Goal: Task Accomplishment & Management: Complete application form

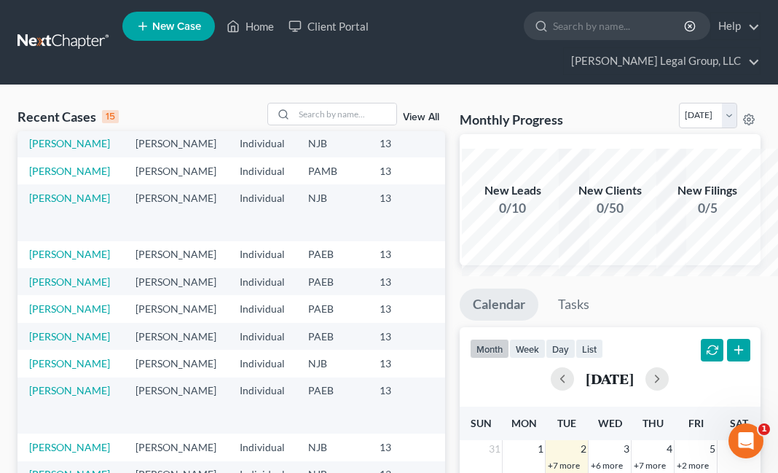
scroll to position [58, 0]
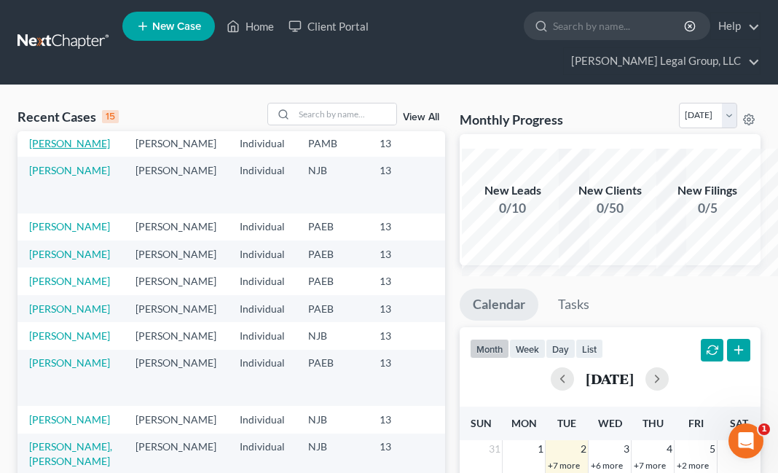
click at [58, 149] on link "[PERSON_NAME]" at bounding box center [69, 143] width 81 height 12
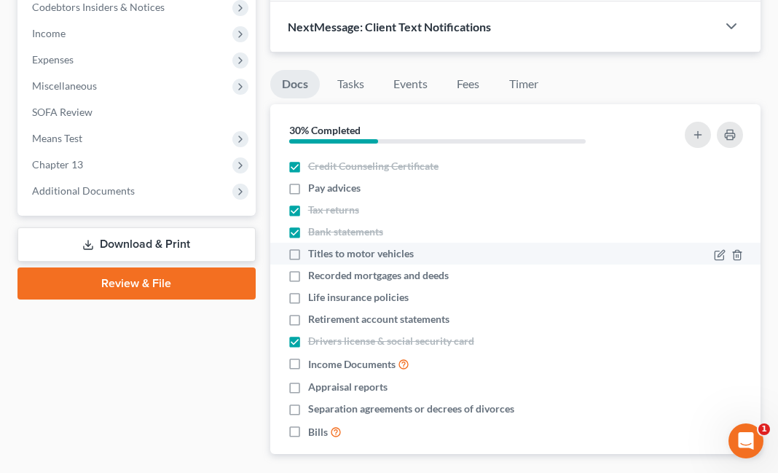
scroll to position [443, 0]
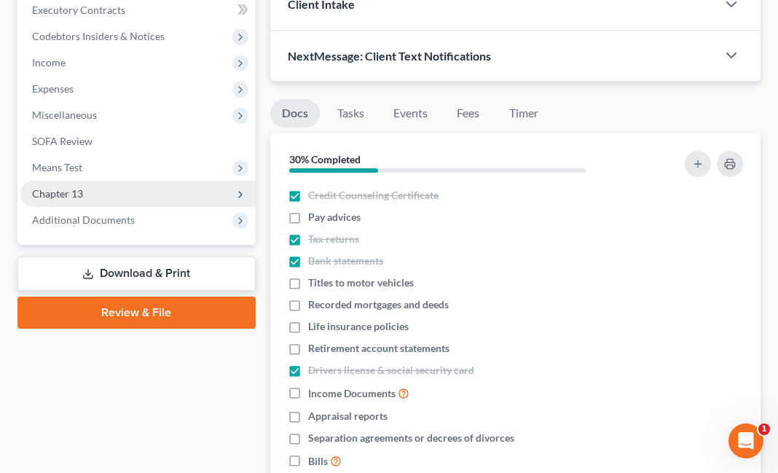
click at [143, 207] on span "Chapter 13" at bounding box center [137, 194] width 235 height 26
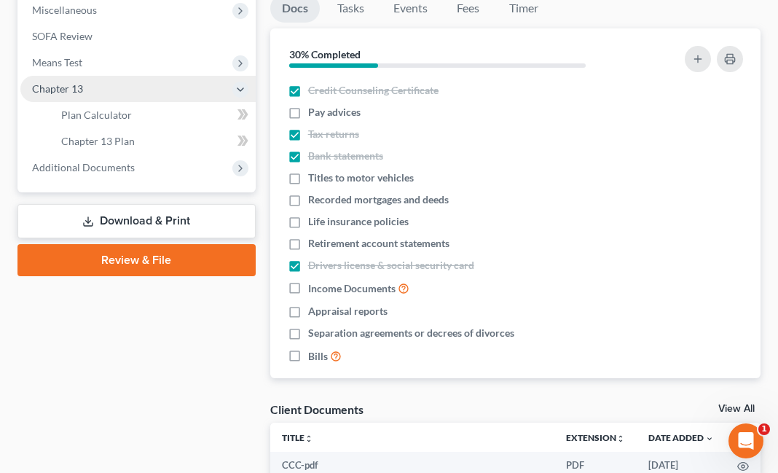
scroll to position [559, 0]
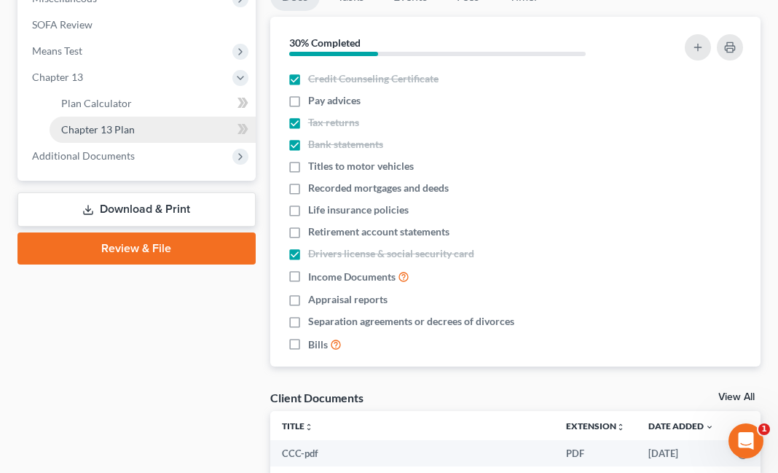
click at [135, 135] on span "Chapter 13 Plan" at bounding box center [98, 129] width 74 height 12
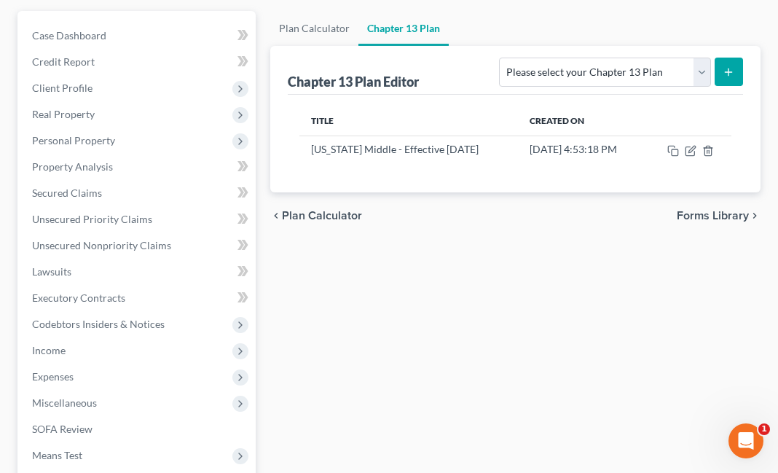
scroll to position [175, 0]
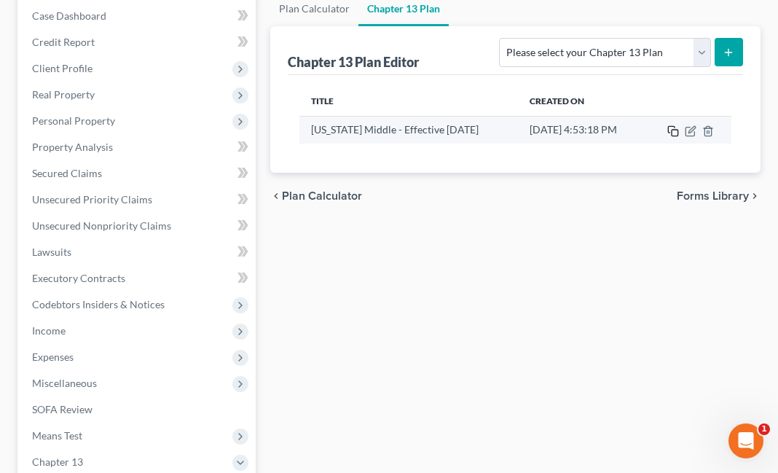
click at [673, 137] on icon "button" at bounding box center [673, 131] width 12 height 12
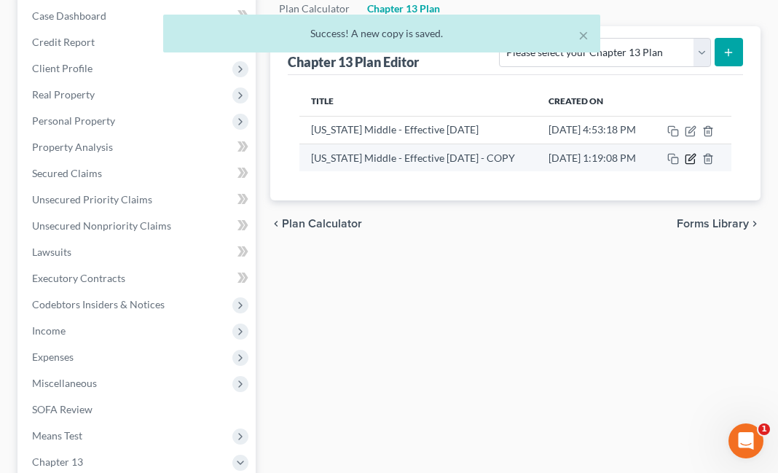
click at [693, 165] on icon "button" at bounding box center [691, 159] width 12 height 12
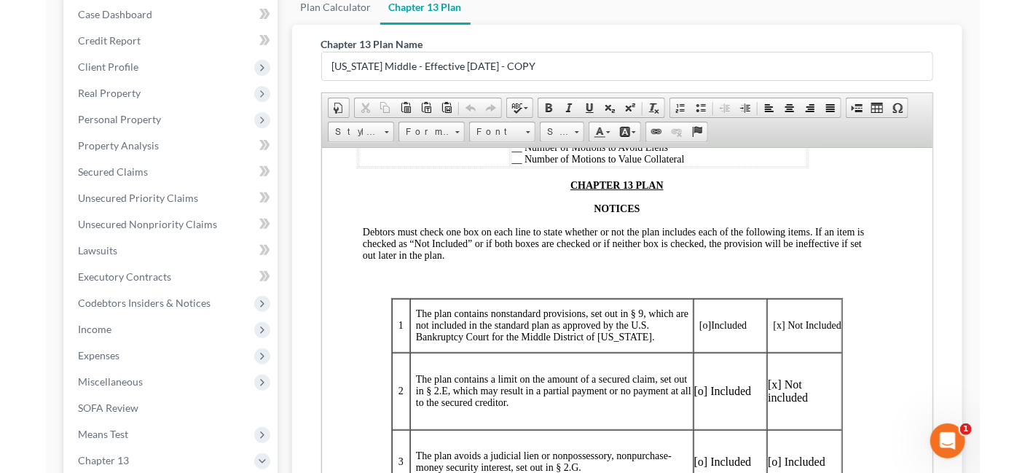
scroll to position [350, 0]
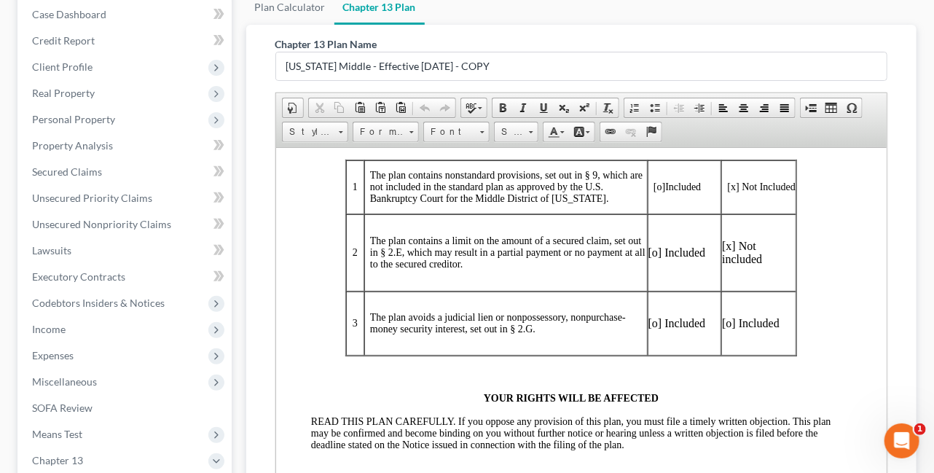
click at [623, 25] on ul "Plan Calculator Chapter 13 Plan" at bounding box center [581, 7] width 671 height 35
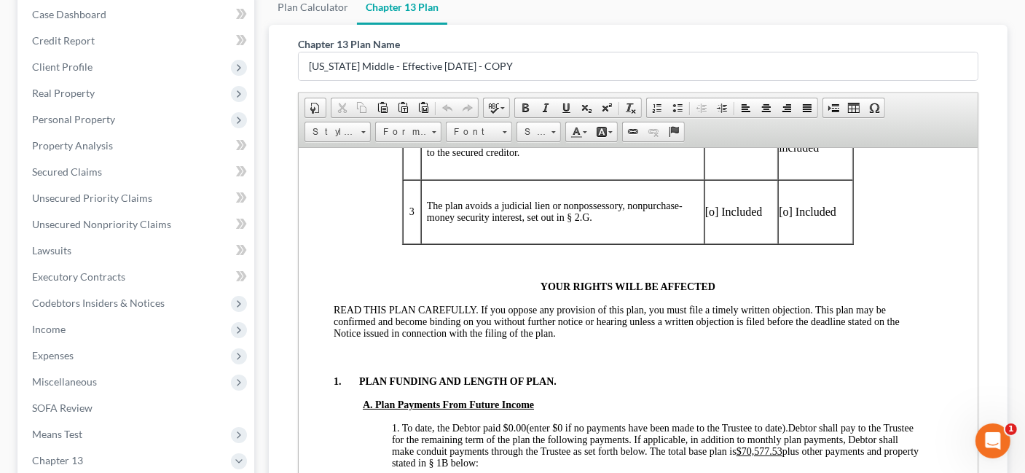
scroll to position [466, 0]
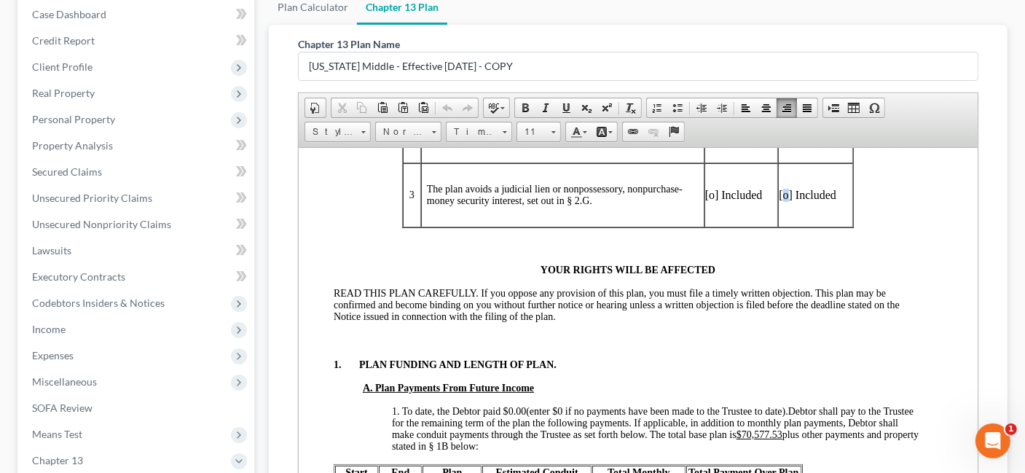
click at [777, 201] on p "[o] Included" at bounding box center [815, 194] width 74 height 13
click at [777, 201] on p "[x] Included" at bounding box center [815, 194] width 74 height 13
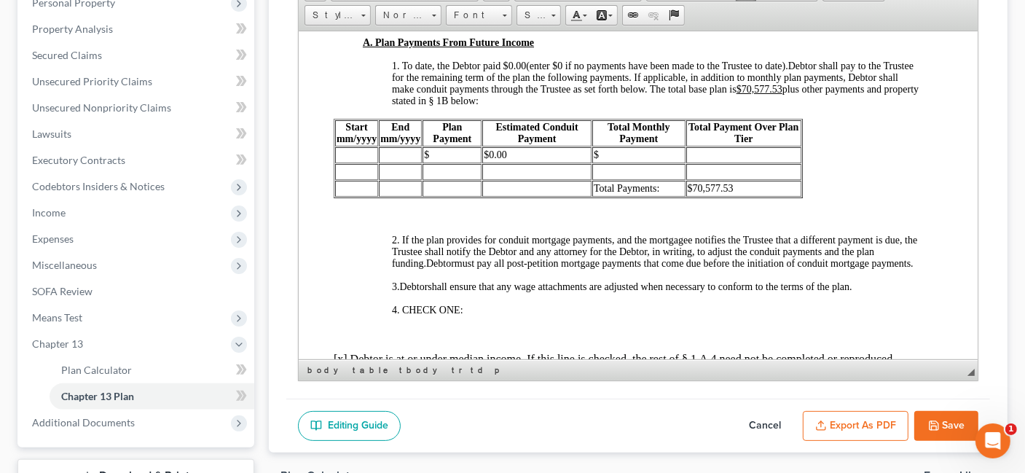
scroll to position [726, 0]
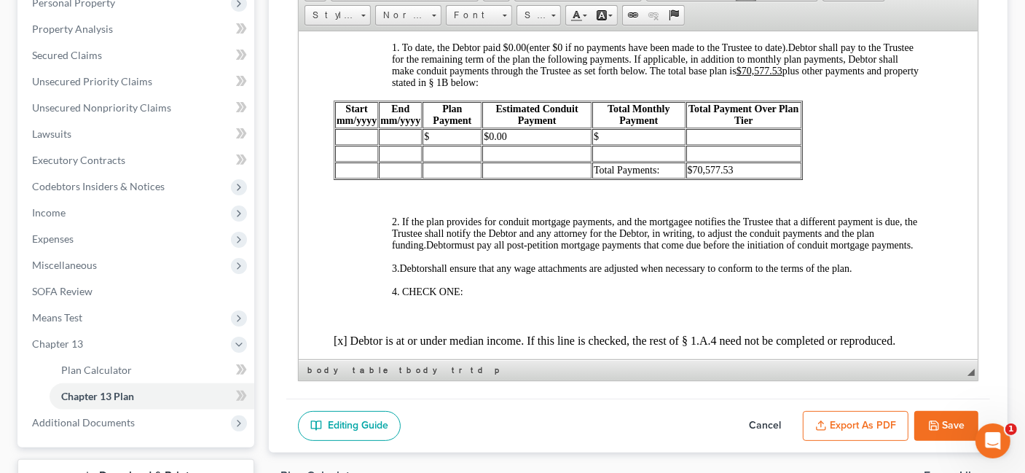
click at [361, 144] on td at bounding box center [355, 136] width 43 height 16
click at [623, 144] on td "$" at bounding box center [637, 136] width 93 height 16
click at [702, 144] on td at bounding box center [742, 136] width 115 height 16
click at [449, 141] on span "$460.00" at bounding box center [440, 135] width 34 height 11
click at [615, 141] on span "$460.00" at bounding box center [610, 135] width 34 height 11
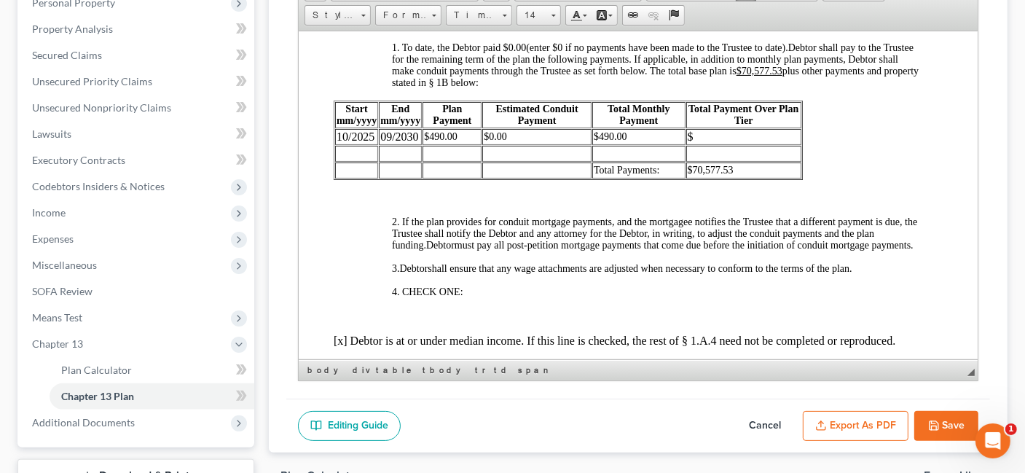
click at [720, 144] on td "$" at bounding box center [742, 136] width 115 height 16
drag, startPoint x: 738, startPoint y: 292, endPoint x: 693, endPoint y: 294, distance: 44.4
click at [693, 178] on td "$70,577.53" at bounding box center [742, 170] width 117 height 16
drag, startPoint x: 804, startPoint y: 177, endPoint x: 766, endPoint y: 180, distance: 38.0
click at [766, 76] on u "$70,577.53" at bounding box center [759, 70] width 46 height 11
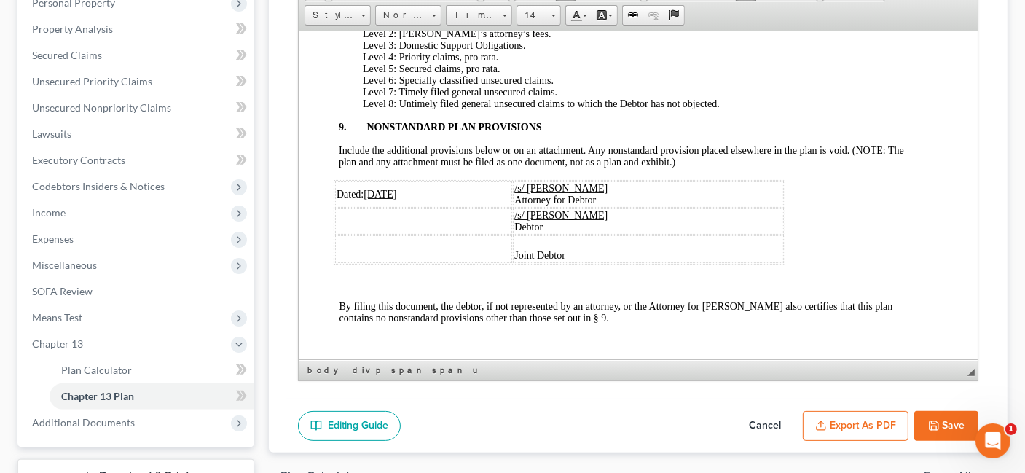
scroll to position [3989, 0]
drag, startPoint x: 387, startPoint y: 179, endPoint x: 371, endPoint y: 180, distance: 16.0
click at [371, 188] on u "[DATE]" at bounding box center [379, 193] width 33 height 11
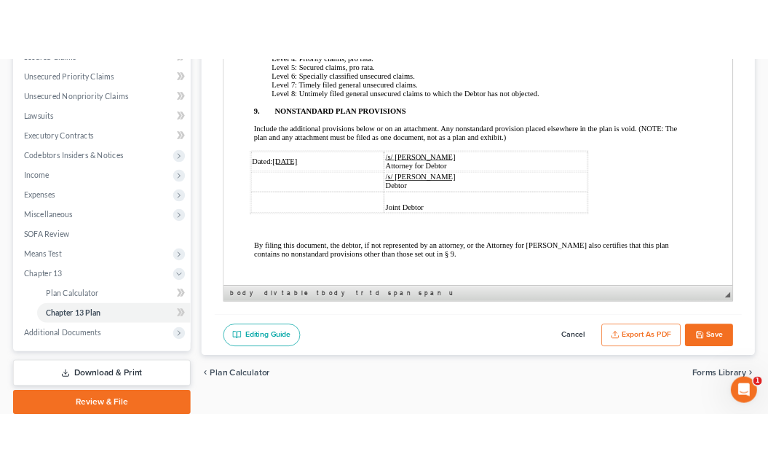
scroll to position [4201, 0]
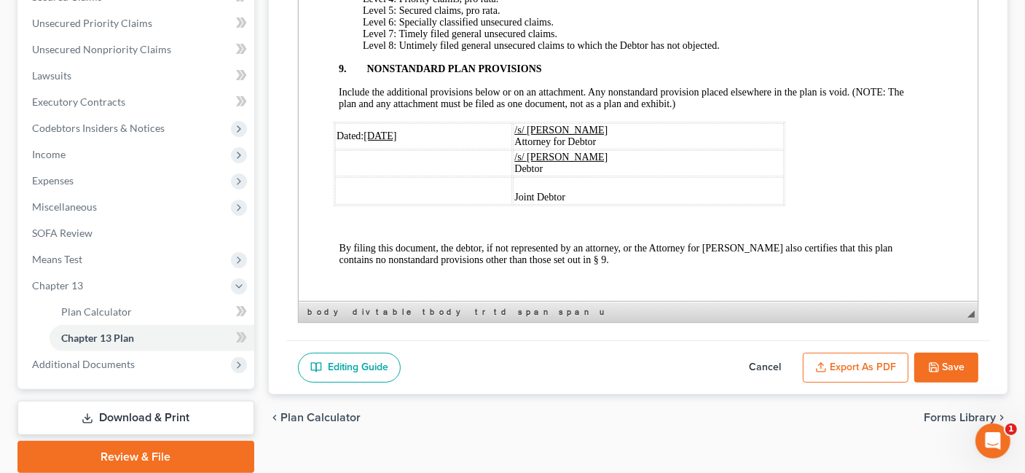
click at [777, 383] on button "Save" at bounding box center [946, 367] width 64 height 31
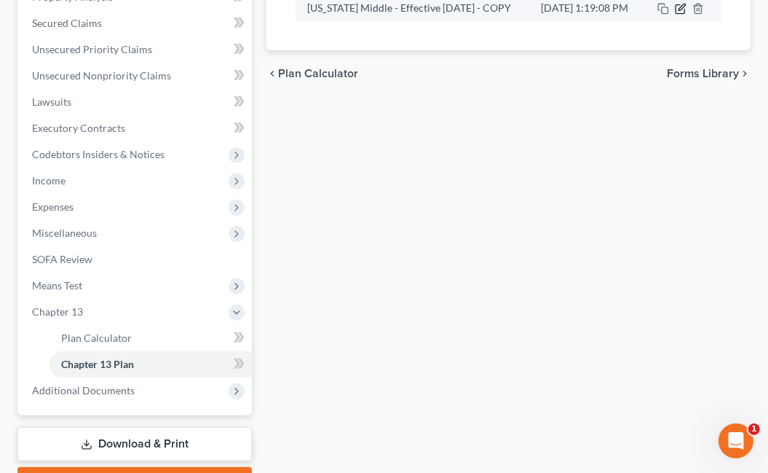
click at [682, 15] on icon "button" at bounding box center [681, 9] width 12 height 12
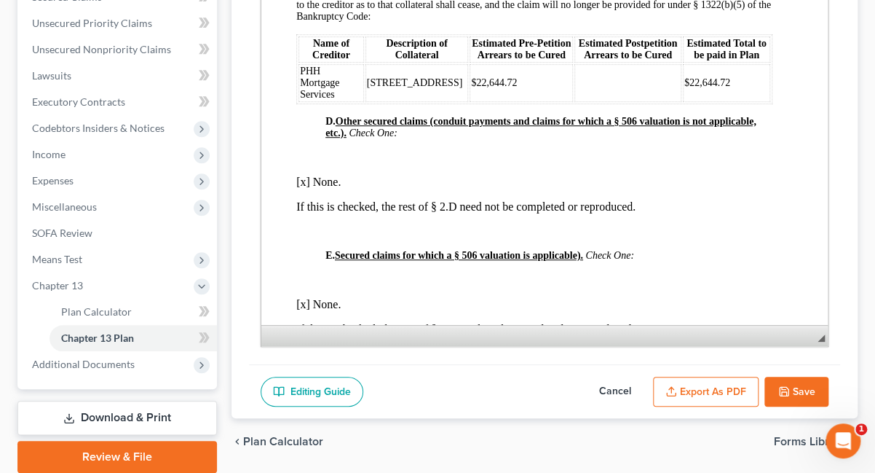
scroll to position [2039, 0]
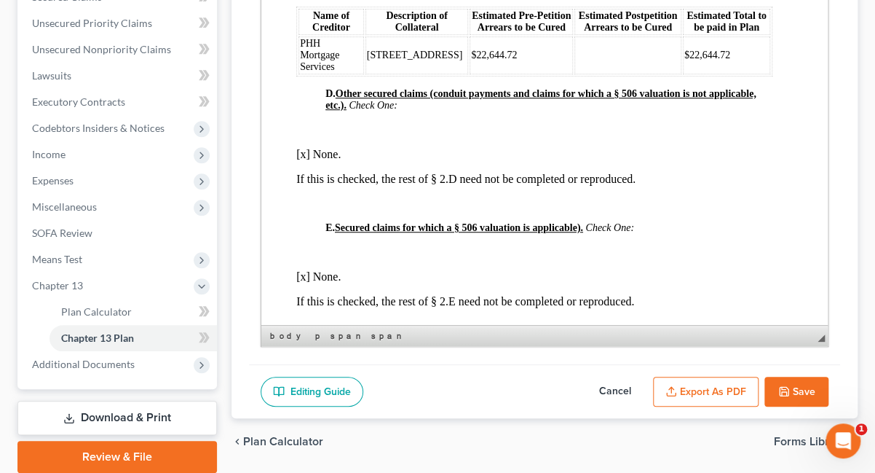
drag, startPoint x: 490, startPoint y: 80, endPoint x: 418, endPoint y: 90, distance: 72.8
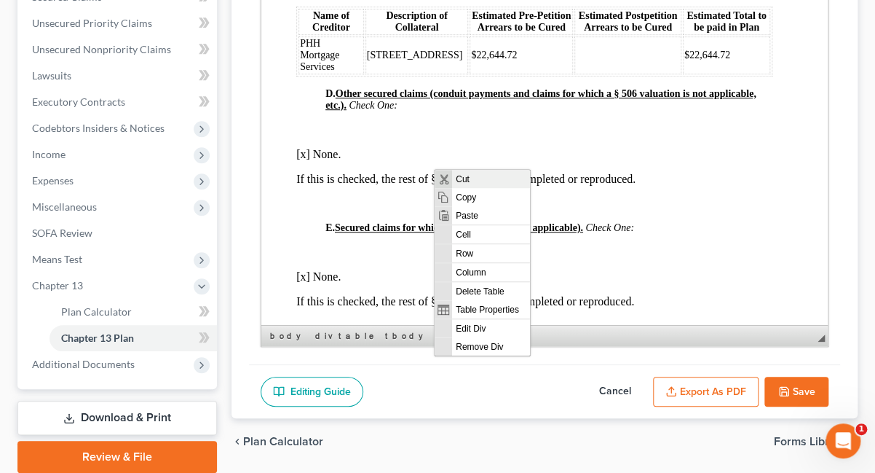
scroll to position [0, 0]
click at [501, 216] on span "Paste" at bounding box center [491, 215] width 78 height 18
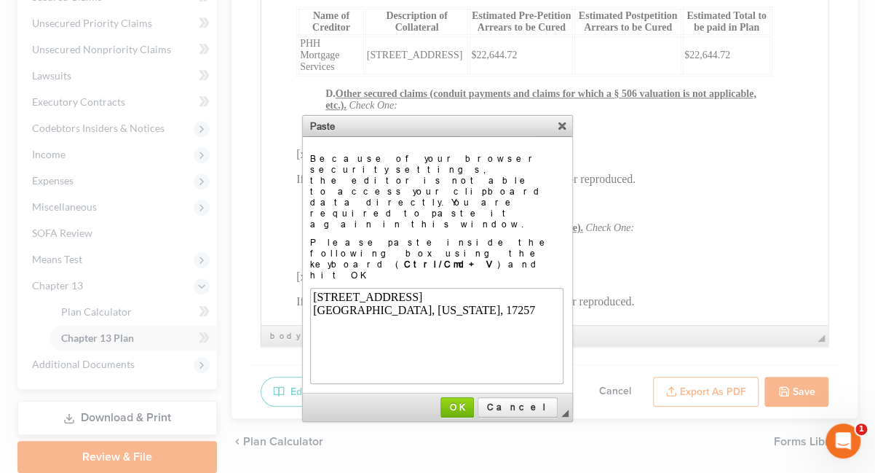
click at [449, 313] on div "[GEOGRAPHIC_DATA], [US_STATE], 17257" at bounding box center [436, 308] width 248 height 13
click at [456, 295] on div "[STREET_ADDRESS]" at bounding box center [436, 295] width 248 height 13
drag, startPoint x: 470, startPoint y: 314, endPoint x: 620, endPoint y: 519, distance: 253.8
click html "[STREET_ADDRESS]"
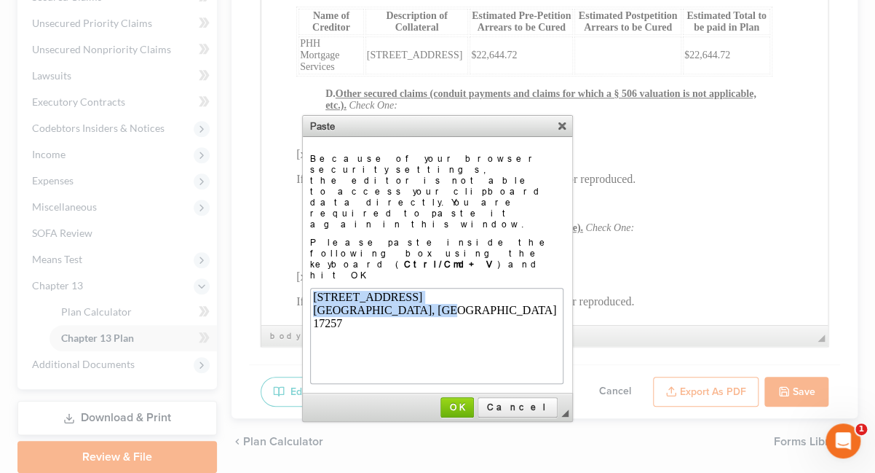
copy body "[STREET_ADDRESS]"
click at [473, 401] on span "OK" at bounding box center [457, 406] width 31 height 11
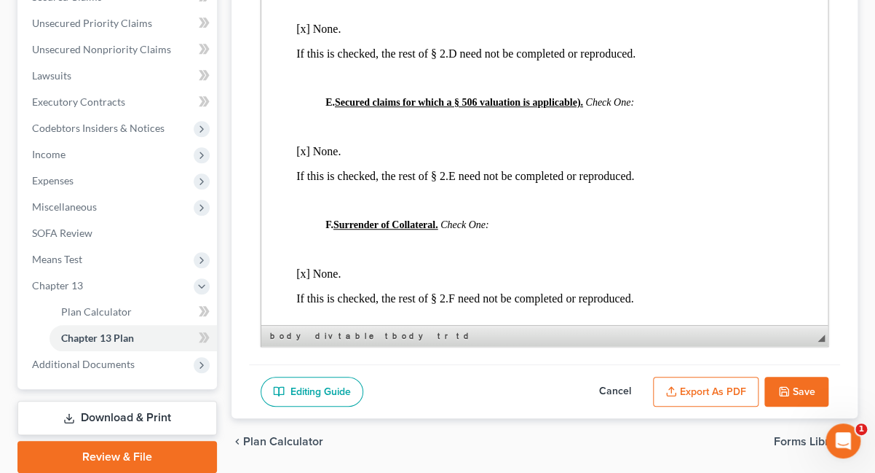
scroll to position [2272, 0]
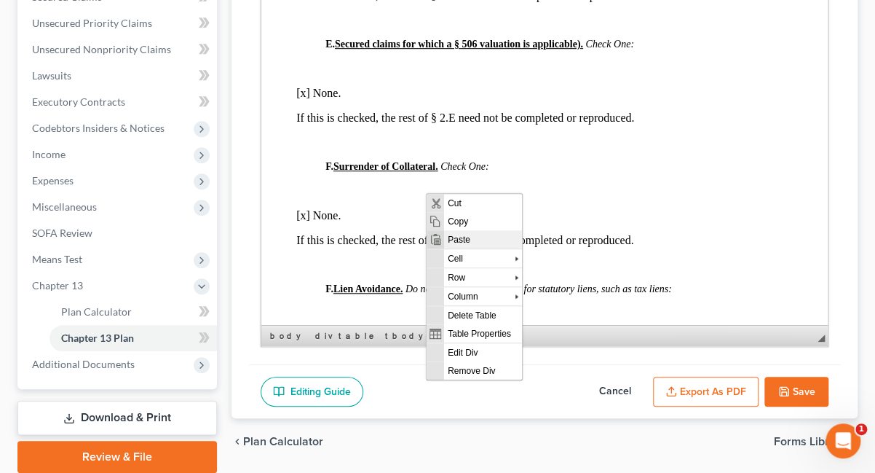
click at [472, 237] on span "Paste" at bounding box center [483, 239] width 78 height 18
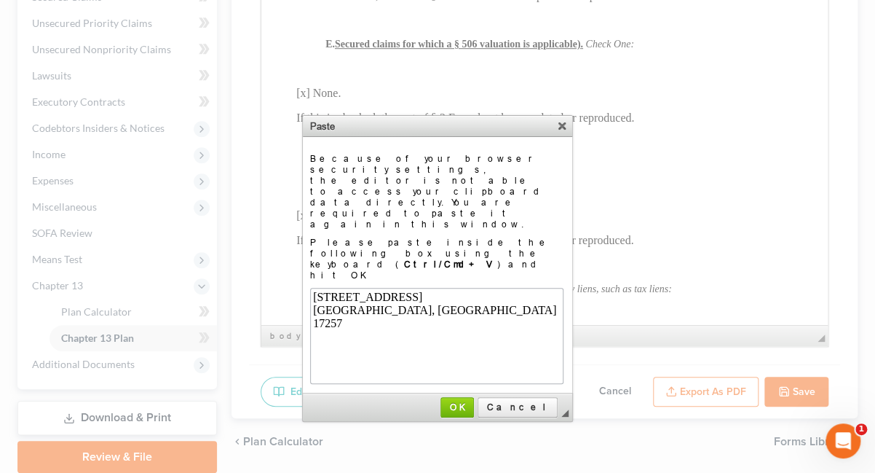
scroll to position [0, 0]
click at [473, 401] on span "OK" at bounding box center [457, 406] width 32 height 11
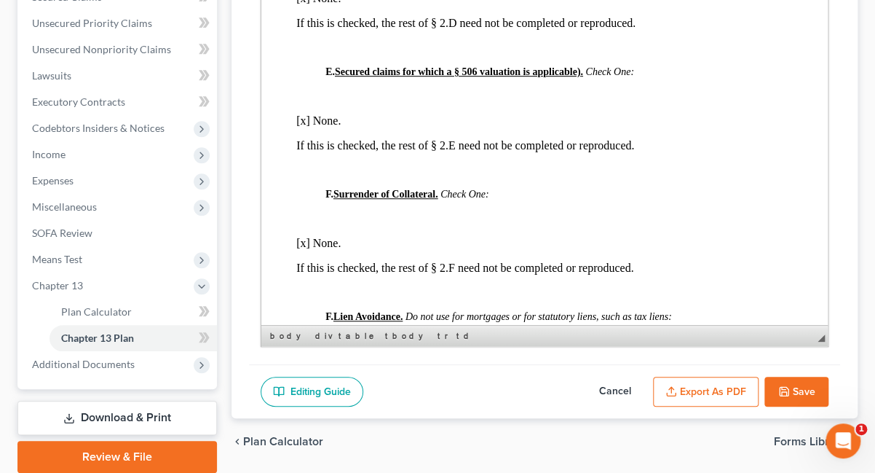
drag, startPoint x: 408, startPoint y: 170, endPoint x: 365, endPoint y: 127, distance: 60.8
click at [538, 179] on link "14" at bounding box center [531, 173] width 83 height 19
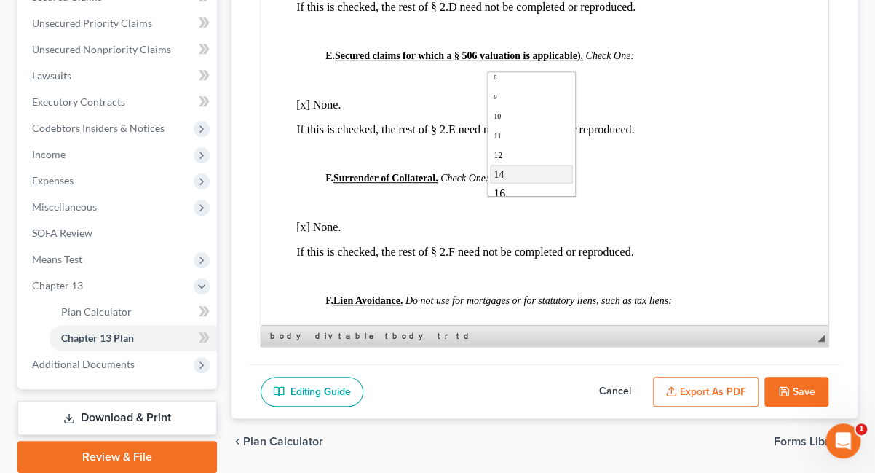
scroll to position [0, 0]
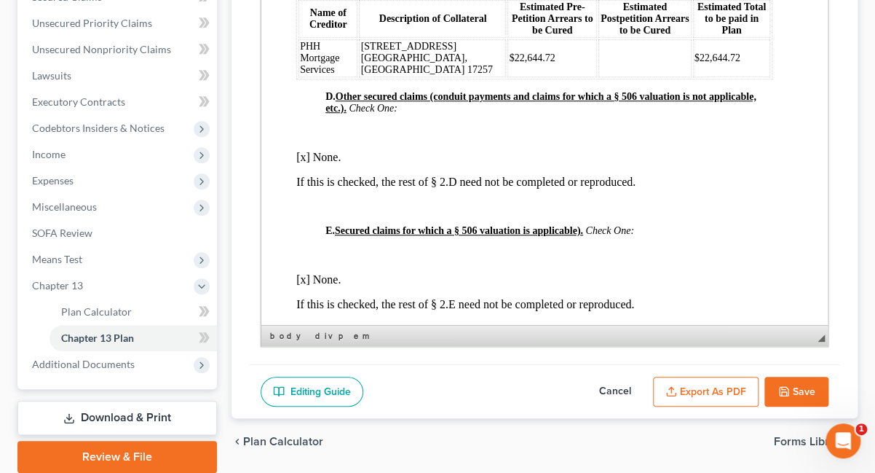
scroll to position [2097, 0]
drag, startPoint x: 560, startPoint y: 41, endPoint x: 445, endPoint y: 17, distance: 117.6
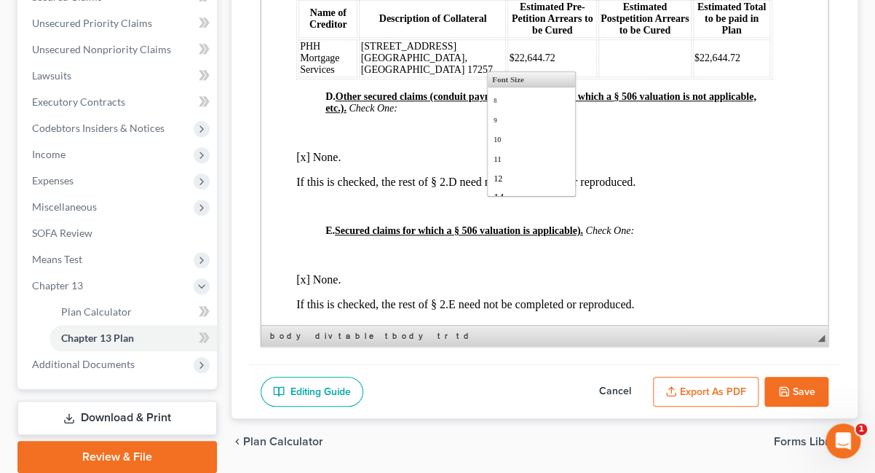
scroll to position [23, 0]
click at [546, 183] on link "14" at bounding box center [531, 173] width 83 height 19
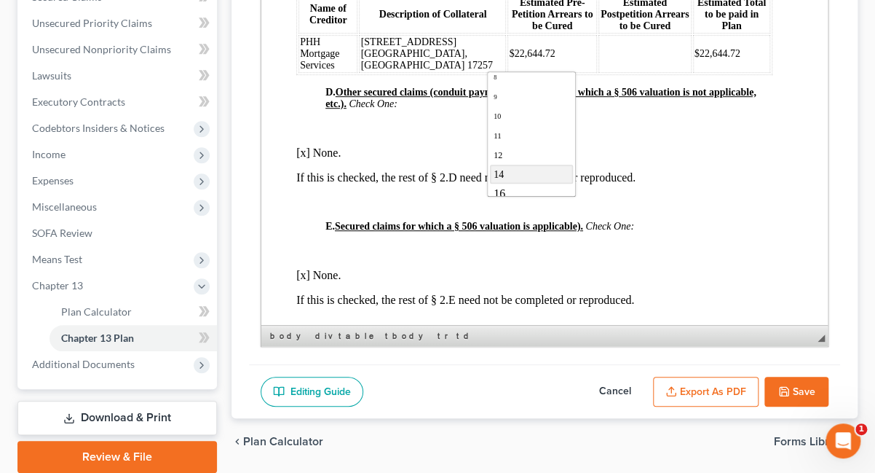
scroll to position [0, 0]
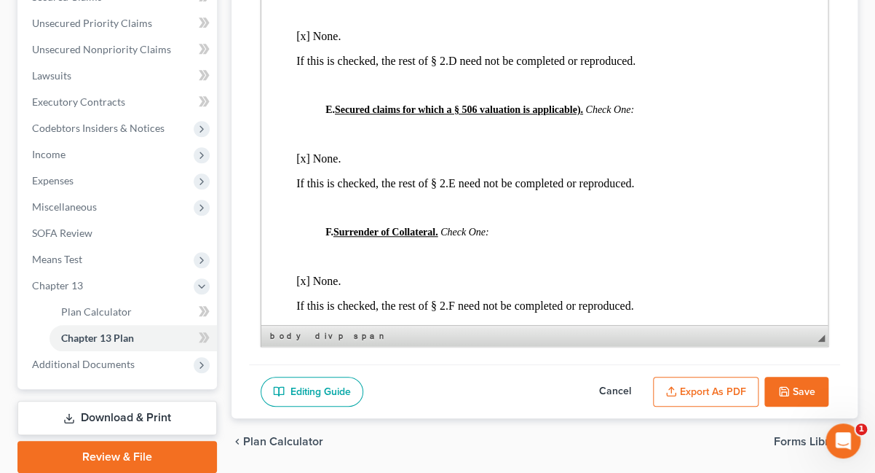
scroll to position [2272, 0]
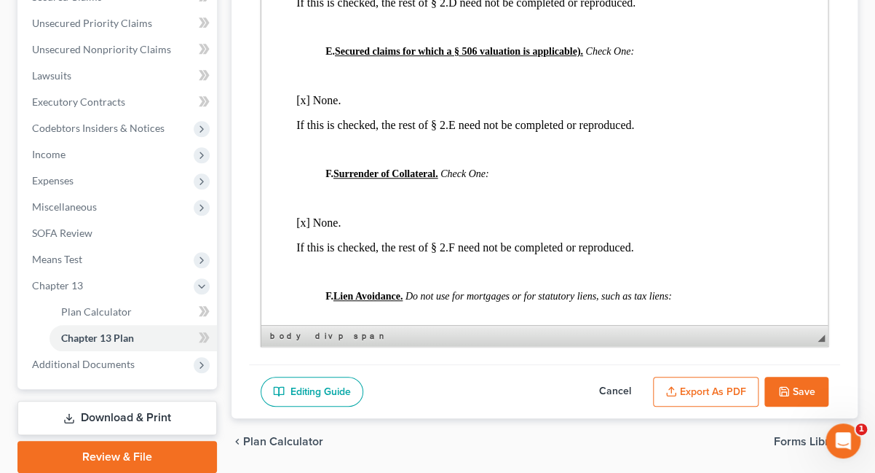
drag, startPoint x: 604, startPoint y: 114, endPoint x: 558, endPoint y: 114, distance: 46.6
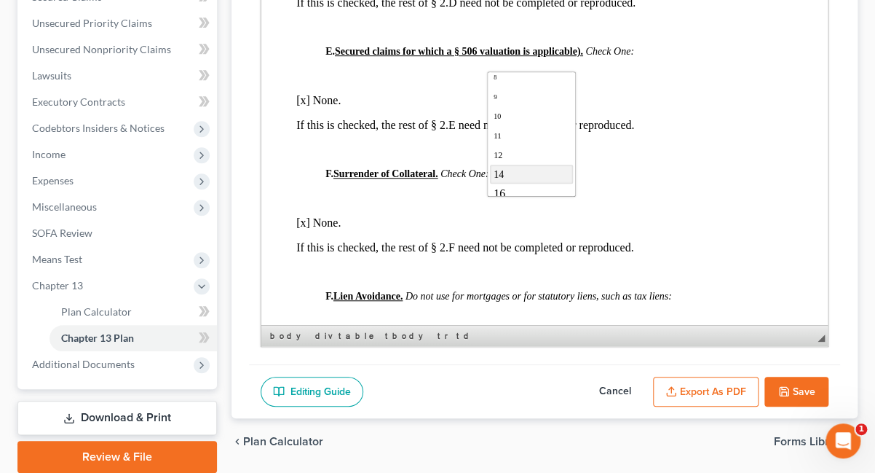
click at [559, 183] on link "14" at bounding box center [531, 173] width 83 height 19
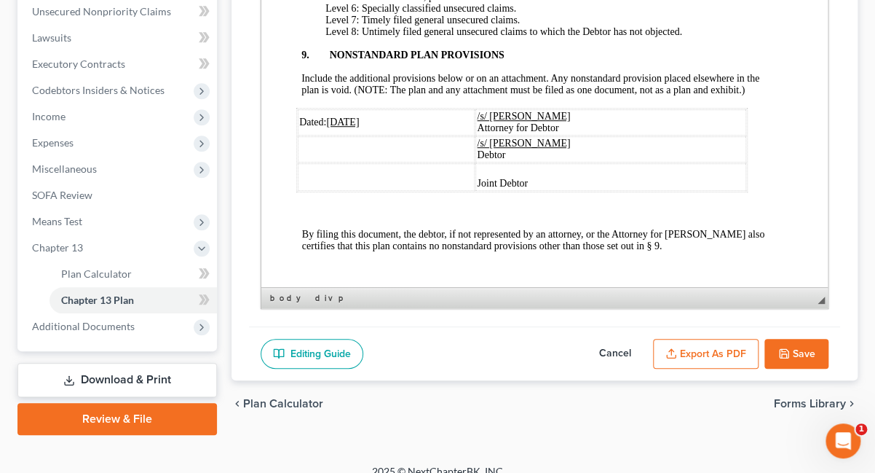
scroll to position [383, 0]
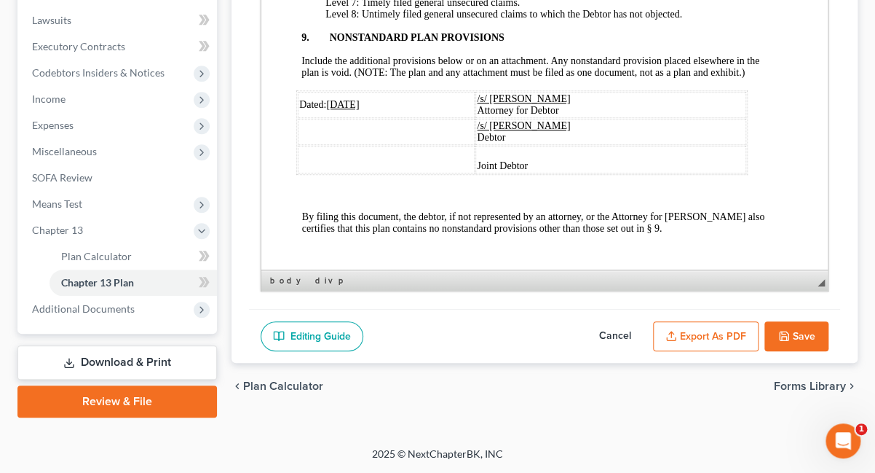
click at [777, 352] on button "Save" at bounding box center [797, 336] width 64 height 31
